Goal: Find specific page/section: Find specific page/section

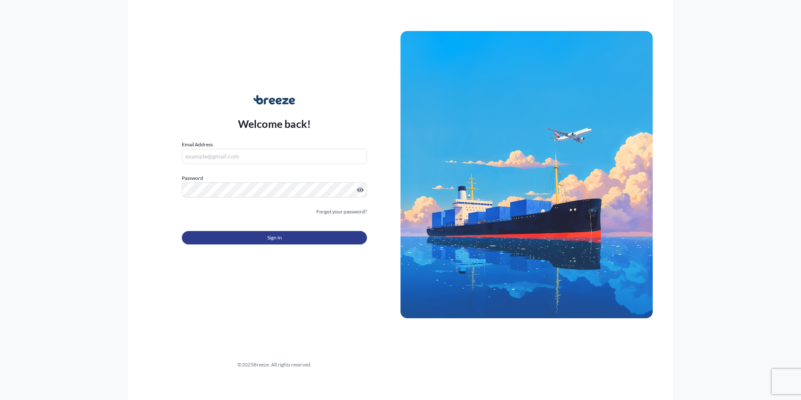
type input "[EMAIL_ADDRESS][DOMAIN_NAME]"
click at [259, 238] on button "Sign In" at bounding box center [274, 237] width 185 height 13
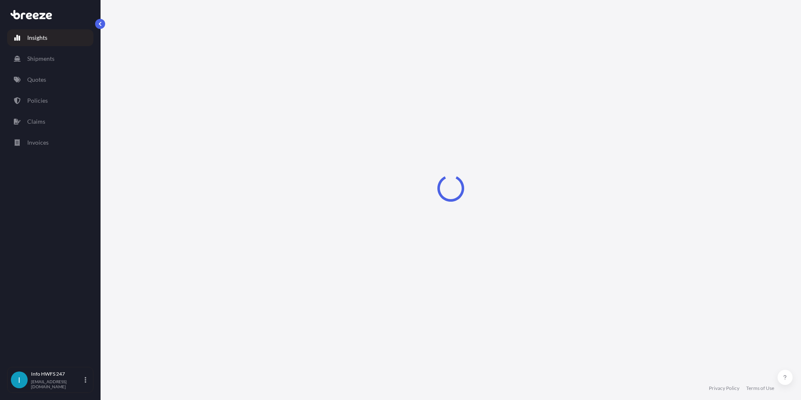
select select "2025"
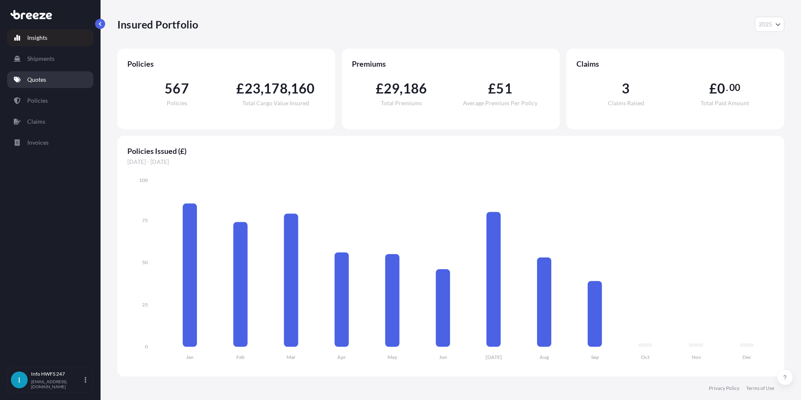
click at [55, 80] on link "Quotes" at bounding box center [50, 79] width 86 height 17
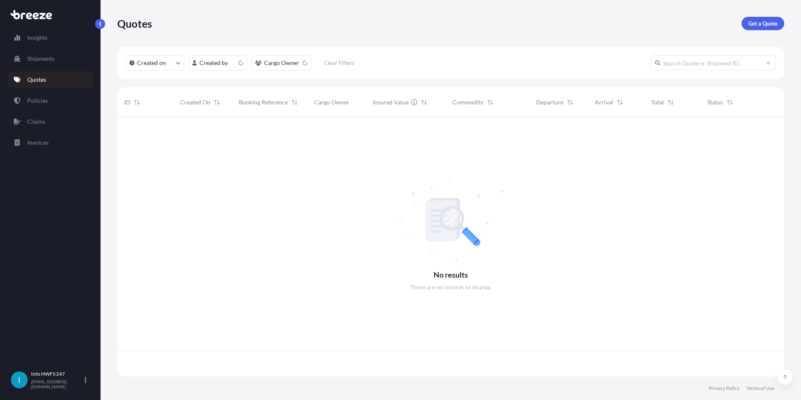
scroll to position [257, 661]
click at [52, 62] on p "Shipments" at bounding box center [40, 58] width 27 height 8
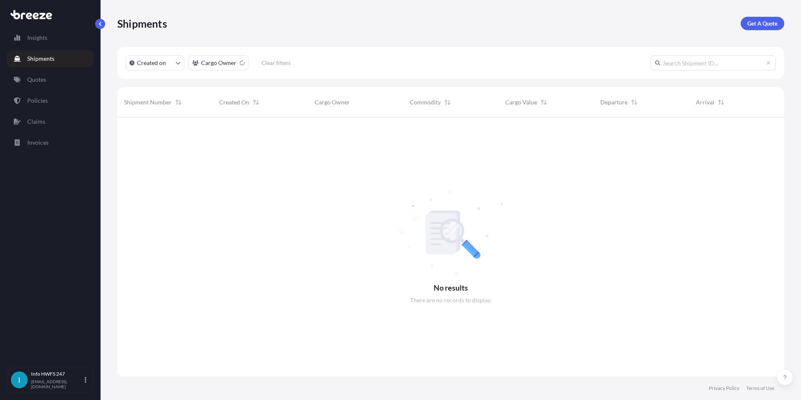
scroll to position [283, 661]
click at [54, 75] on link "Quotes" at bounding box center [50, 79] width 86 height 17
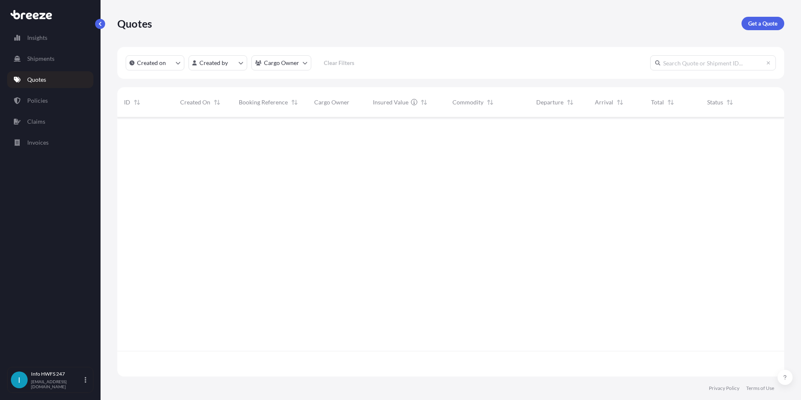
scroll to position [257, 661]
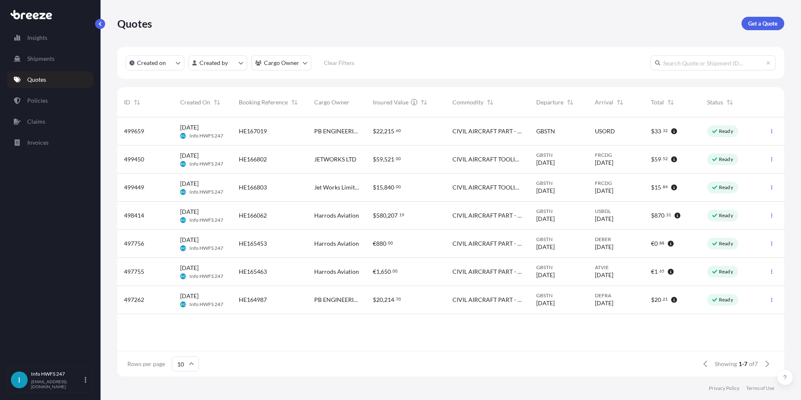
click at [695, 66] on input "text" at bounding box center [713, 62] width 126 height 15
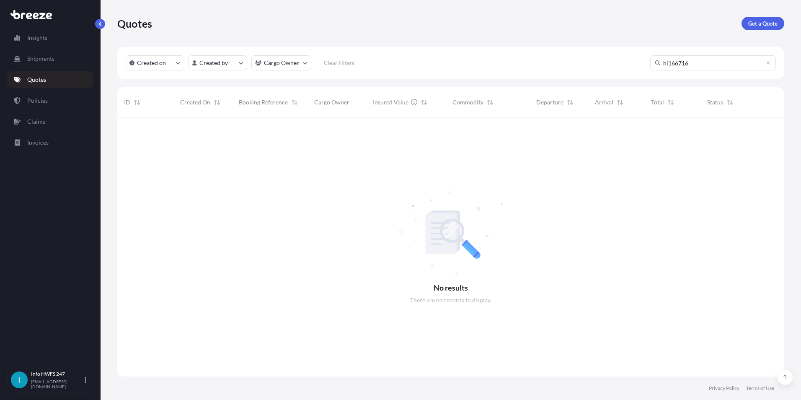
scroll to position [283, 661]
type input "hi166716"
click at [61, 63] on link "Shipments" at bounding box center [50, 58] width 86 height 17
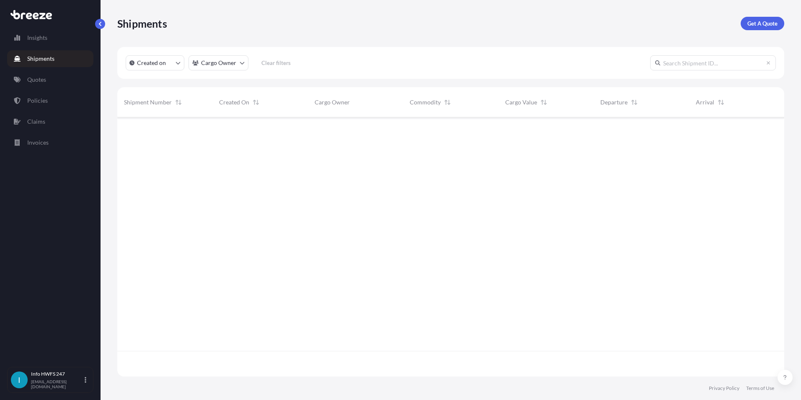
scroll to position [283, 661]
click at [38, 33] on link "Insights" at bounding box center [50, 37] width 86 height 17
select select "2025"
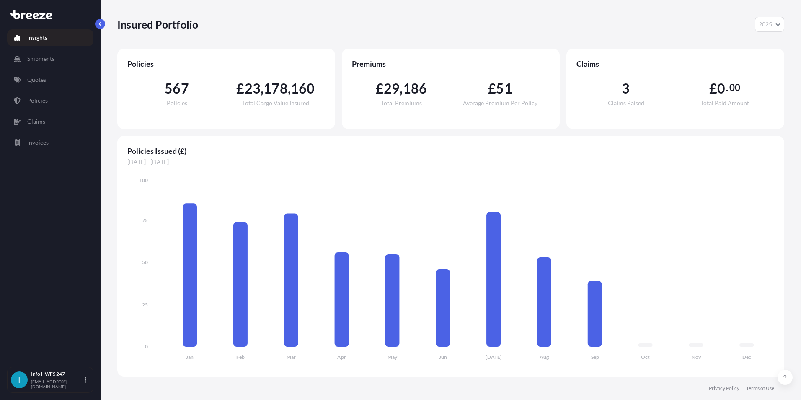
click at [50, 55] on p "Shipments" at bounding box center [40, 58] width 27 height 8
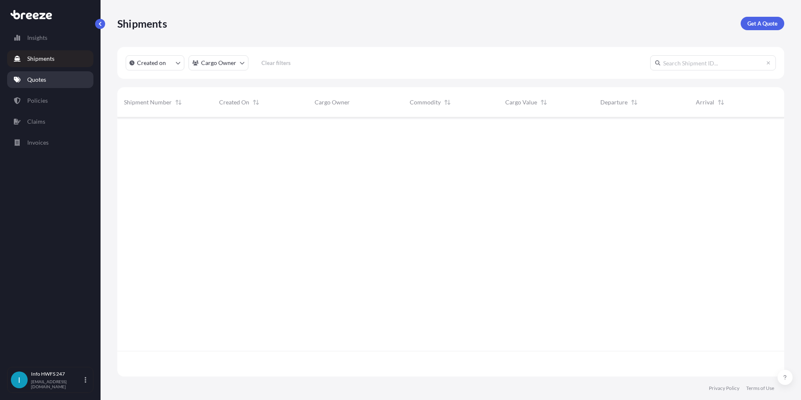
scroll to position [283, 661]
click at [677, 58] on input "text" at bounding box center [713, 62] width 126 height 15
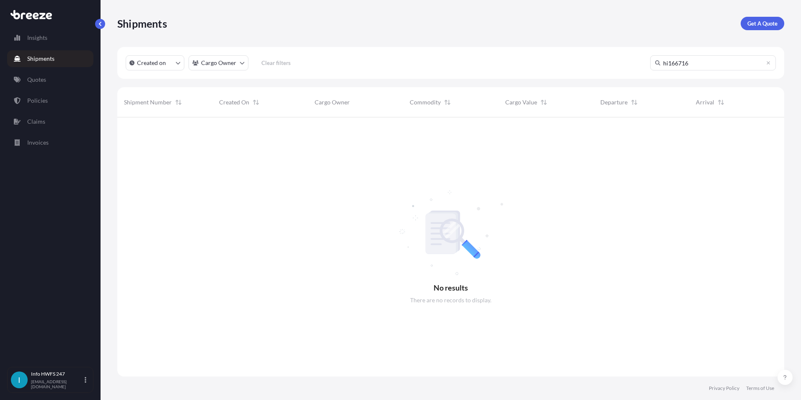
type input "hi166716"
click at [60, 119] on link "Claims" at bounding box center [50, 121] width 86 height 17
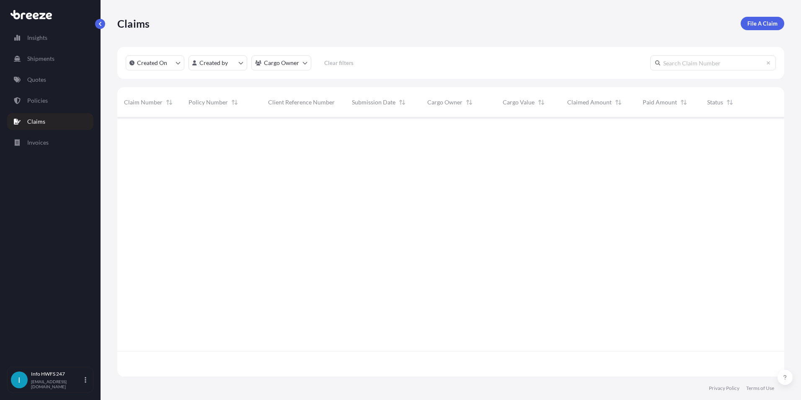
scroll to position [257, 661]
click at [62, 136] on link "Invoices" at bounding box center [50, 142] width 86 height 17
